Goal: Task Accomplishment & Management: Manage account settings

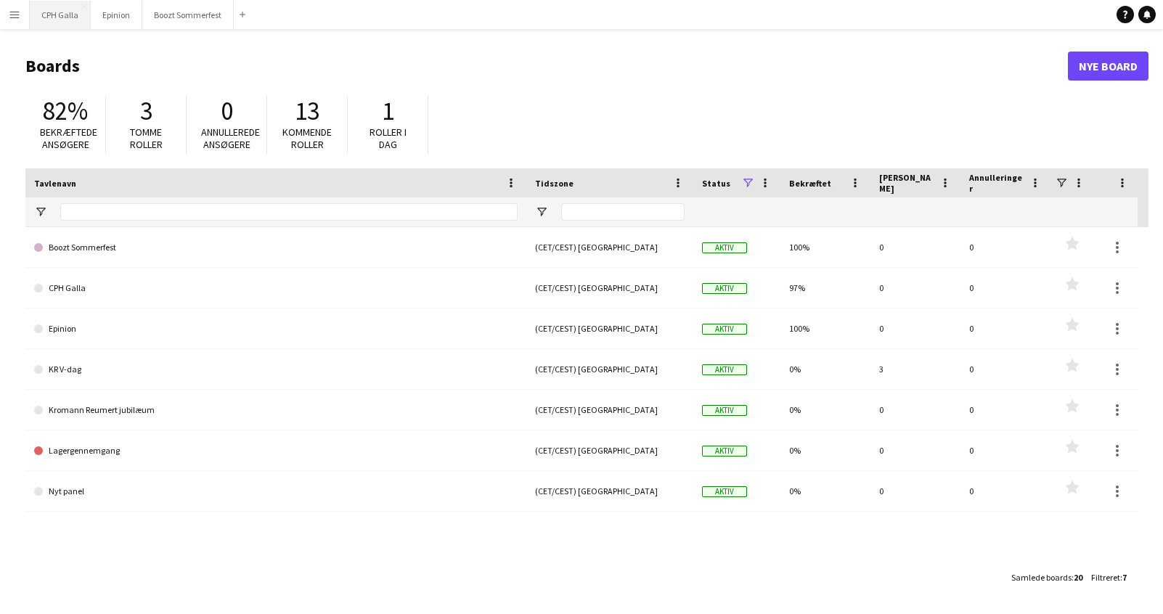
click at [56, 18] on button "CPH Galla Luk" at bounding box center [60, 15] width 61 height 28
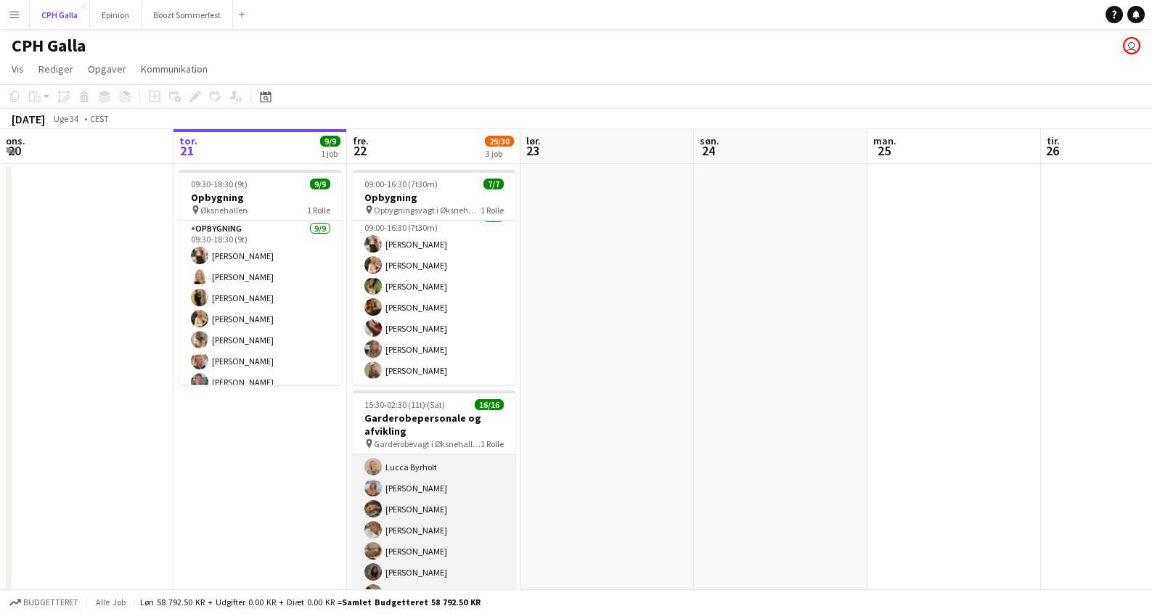
scroll to position [214, 0]
click at [478, 479] on app-card-role "Gaderobe personale 16/16 15:30-02:30 (11t) [PERSON_NAME] [PERSON_NAME] [PERSON_…" at bounding box center [434, 422] width 163 height 365
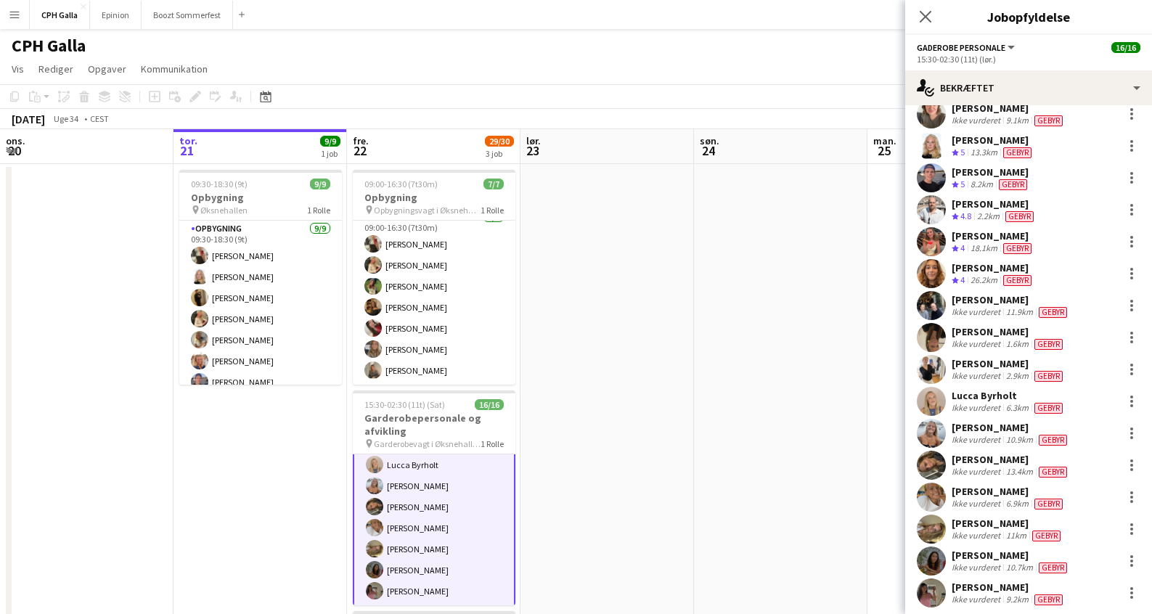
scroll to position [83, 0]
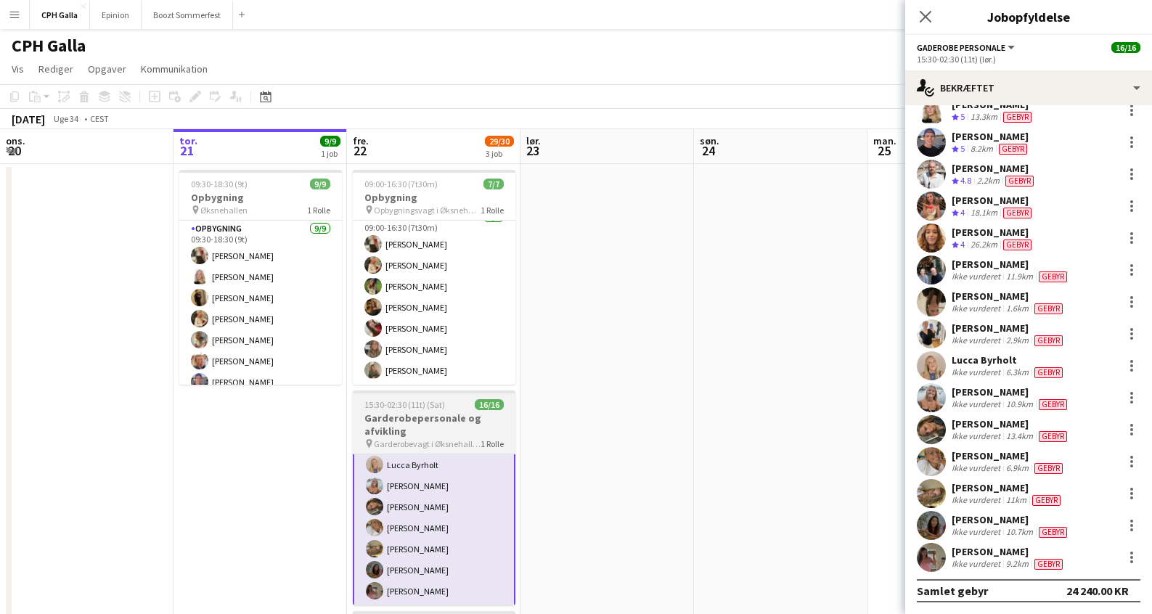
click at [471, 421] on h3 "Garderobepersonale og afvikling" at bounding box center [434, 425] width 163 height 26
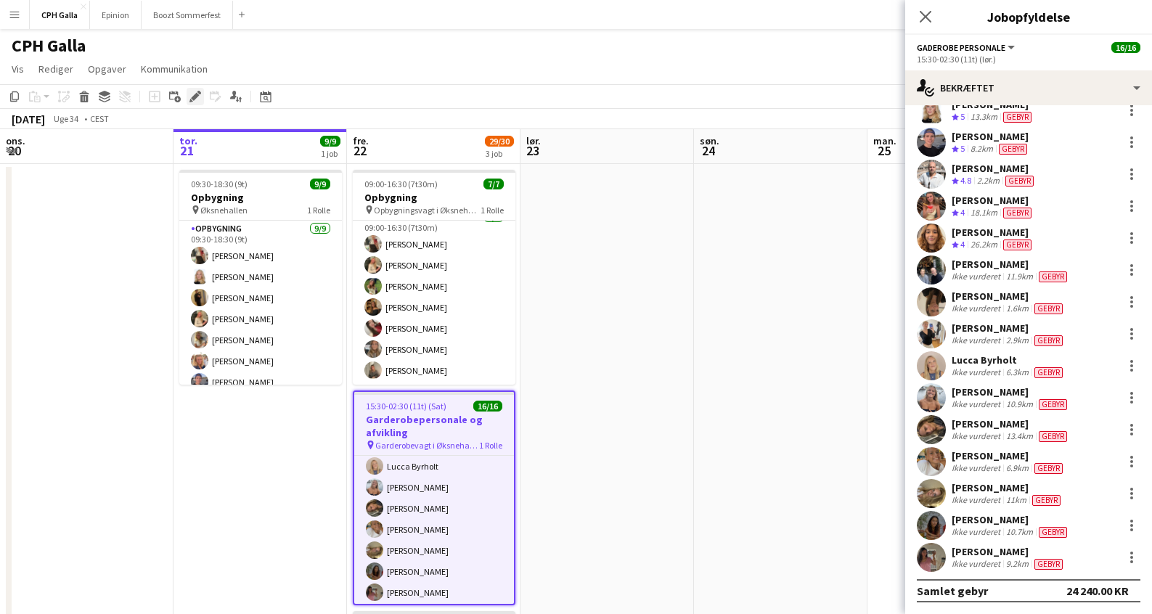
click at [195, 96] on icon at bounding box center [195, 97] width 8 height 8
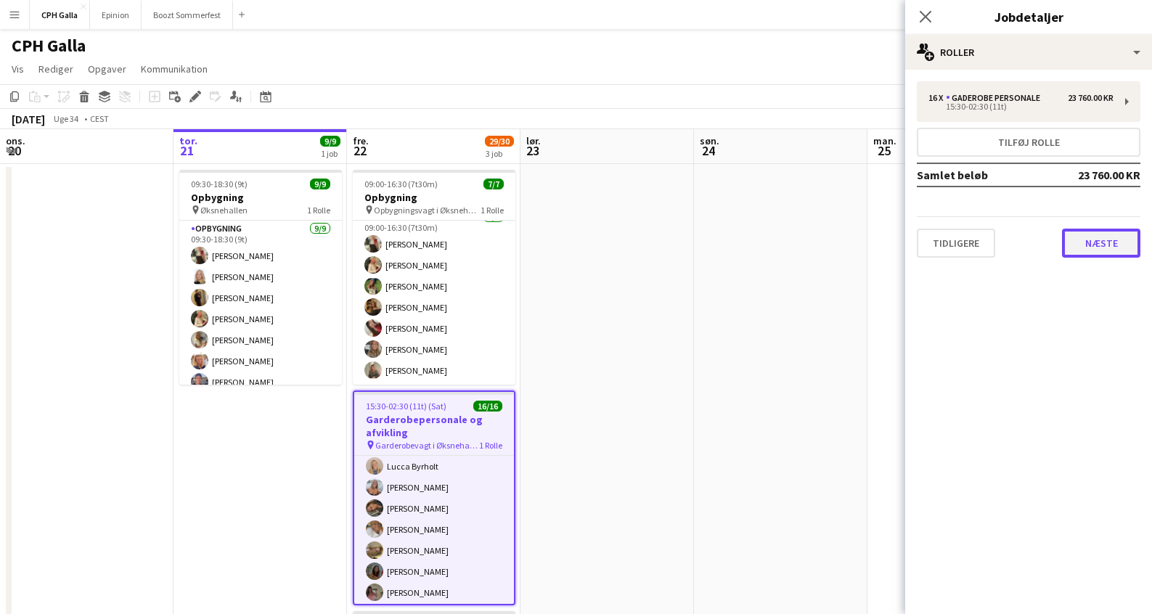
click at [1121, 238] on button "Næste" at bounding box center [1101, 243] width 78 height 29
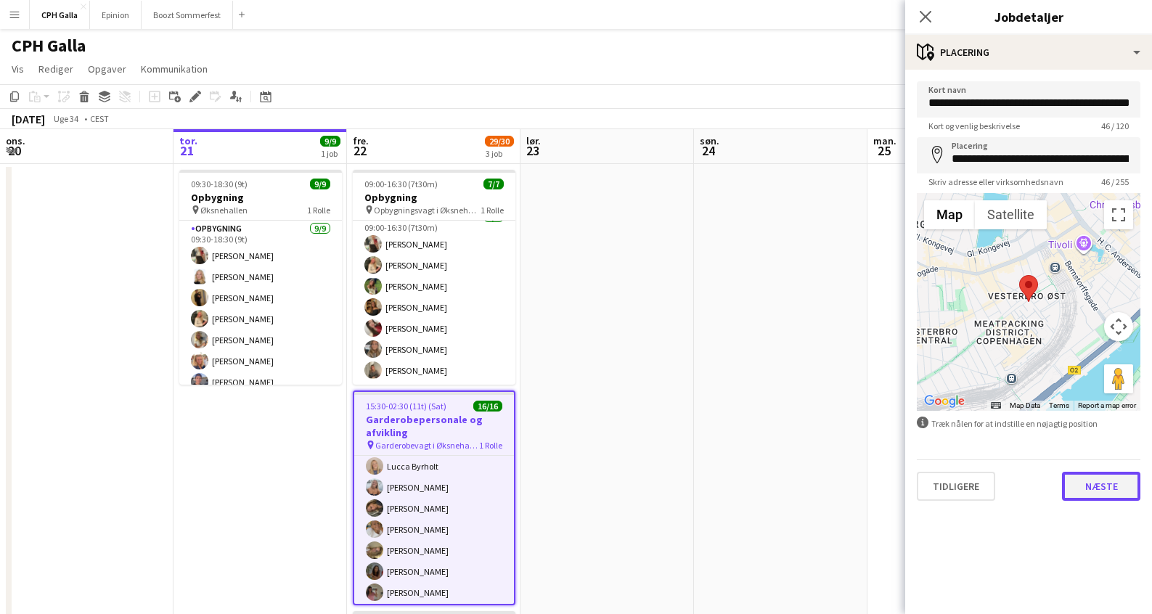
click at [1111, 483] on button "Næste" at bounding box center [1101, 486] width 78 height 29
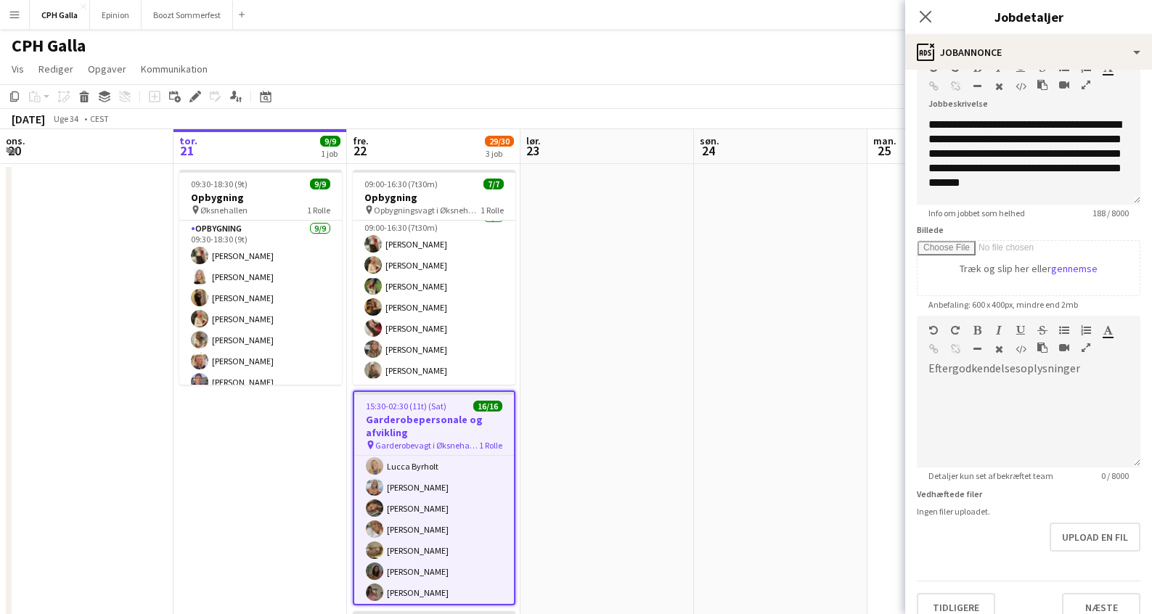
scroll to position [104, 0]
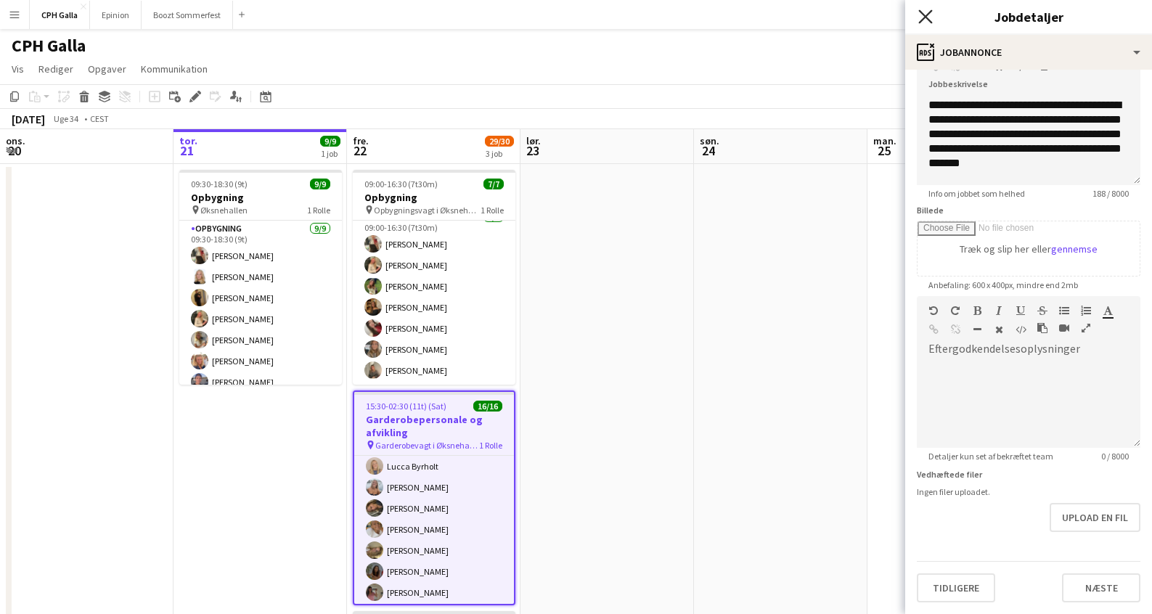
click at [930, 18] on icon "Luk pop-in" at bounding box center [925, 16] width 14 height 14
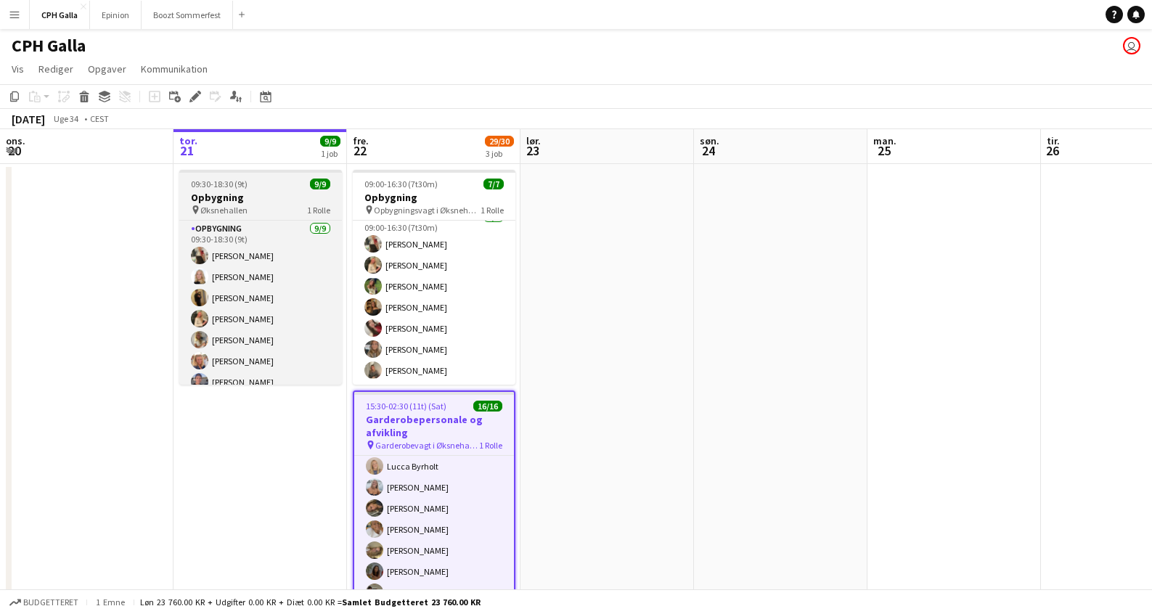
click at [294, 203] on h3 "Opbygning" at bounding box center [260, 197] width 163 height 13
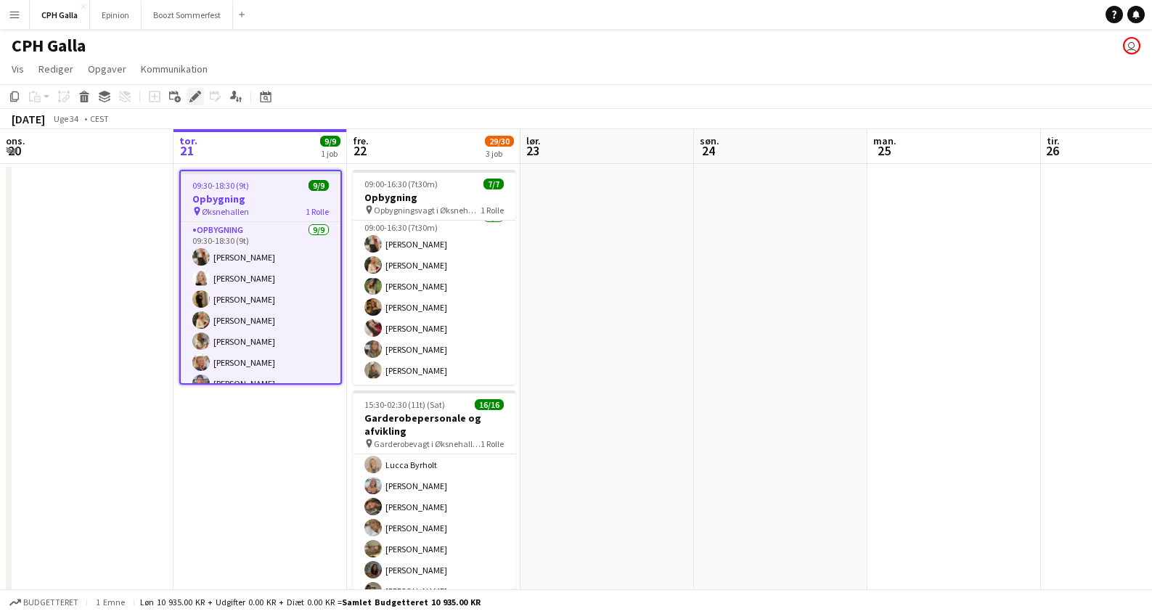
click at [196, 95] on icon at bounding box center [195, 97] width 8 height 8
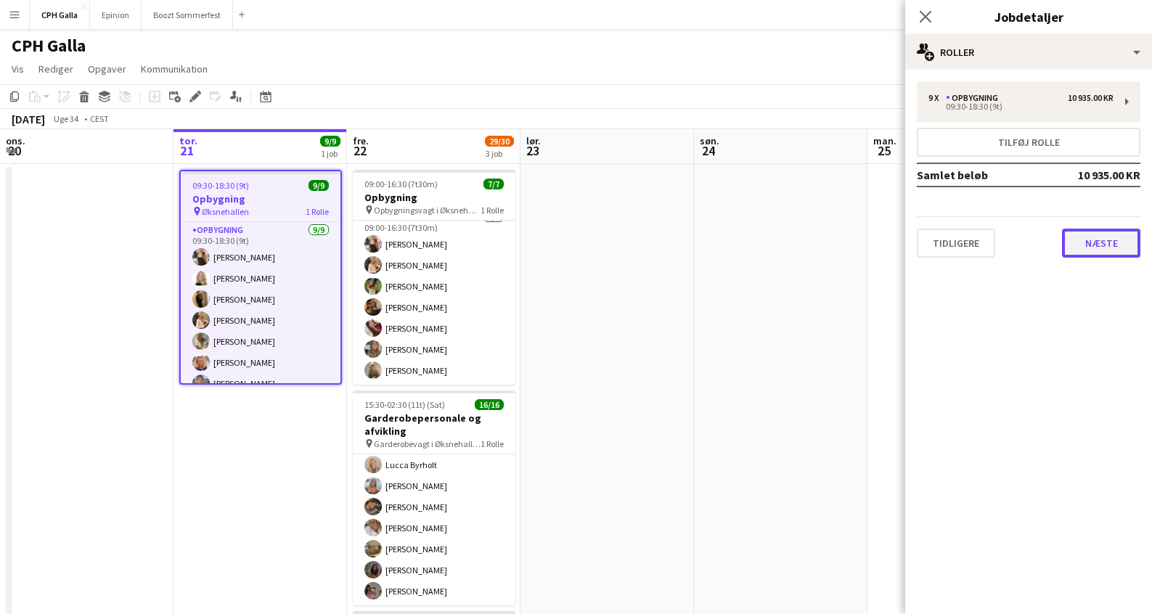
click at [1087, 252] on button "Næste" at bounding box center [1101, 243] width 78 height 29
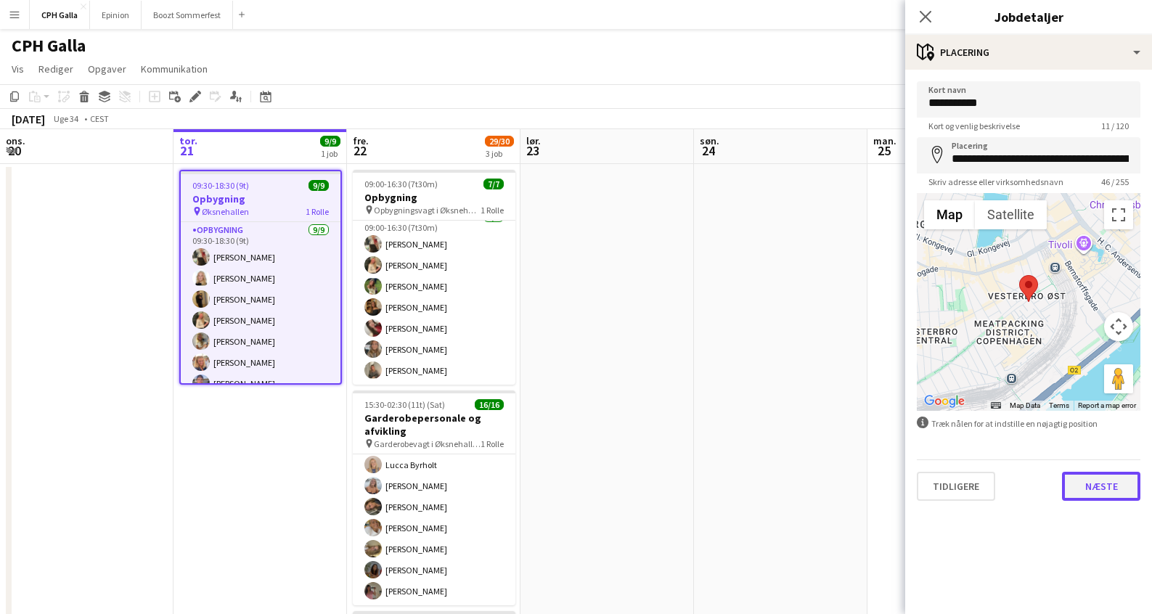
click at [1114, 493] on button "Næste" at bounding box center [1101, 486] width 78 height 29
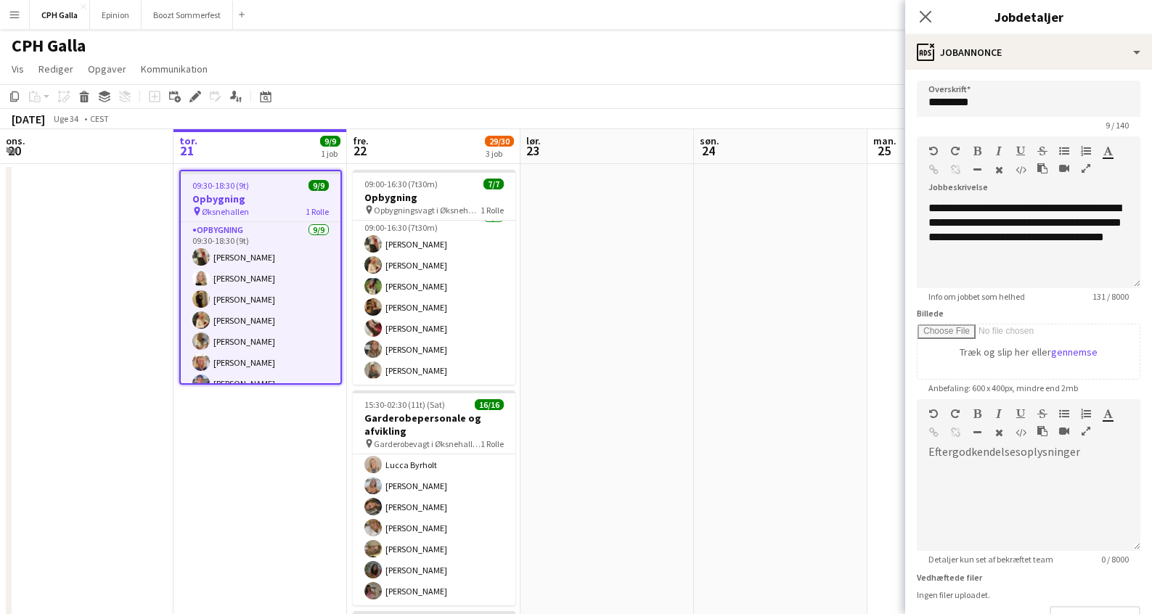
scroll to position [0, 0]
click at [923, 17] on icon "Luk pop-in" at bounding box center [925, 16] width 14 height 14
